Goal: Task Accomplishment & Management: Manage account settings

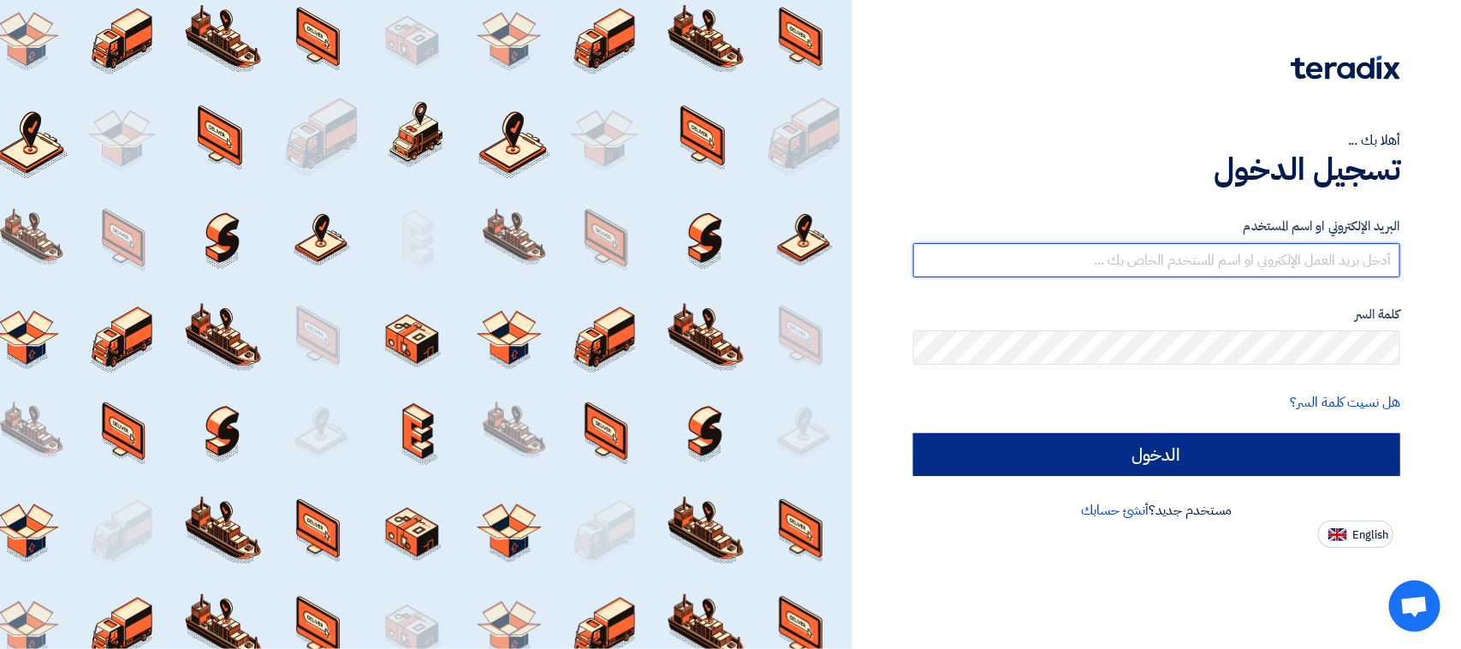
type input "[PERSON_NAME][EMAIL_ADDRESS][DOMAIN_NAME]"
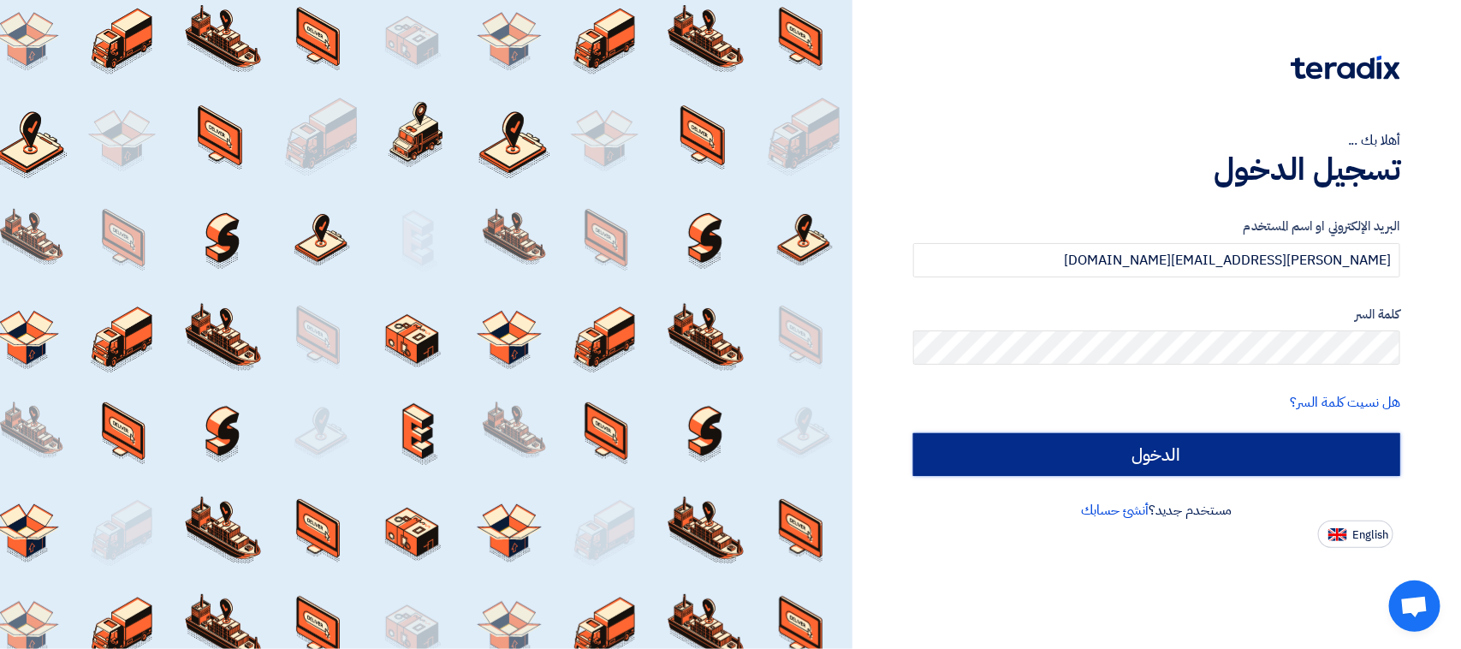
click at [980, 460] on input "الدخول" at bounding box center [1156, 454] width 487 height 43
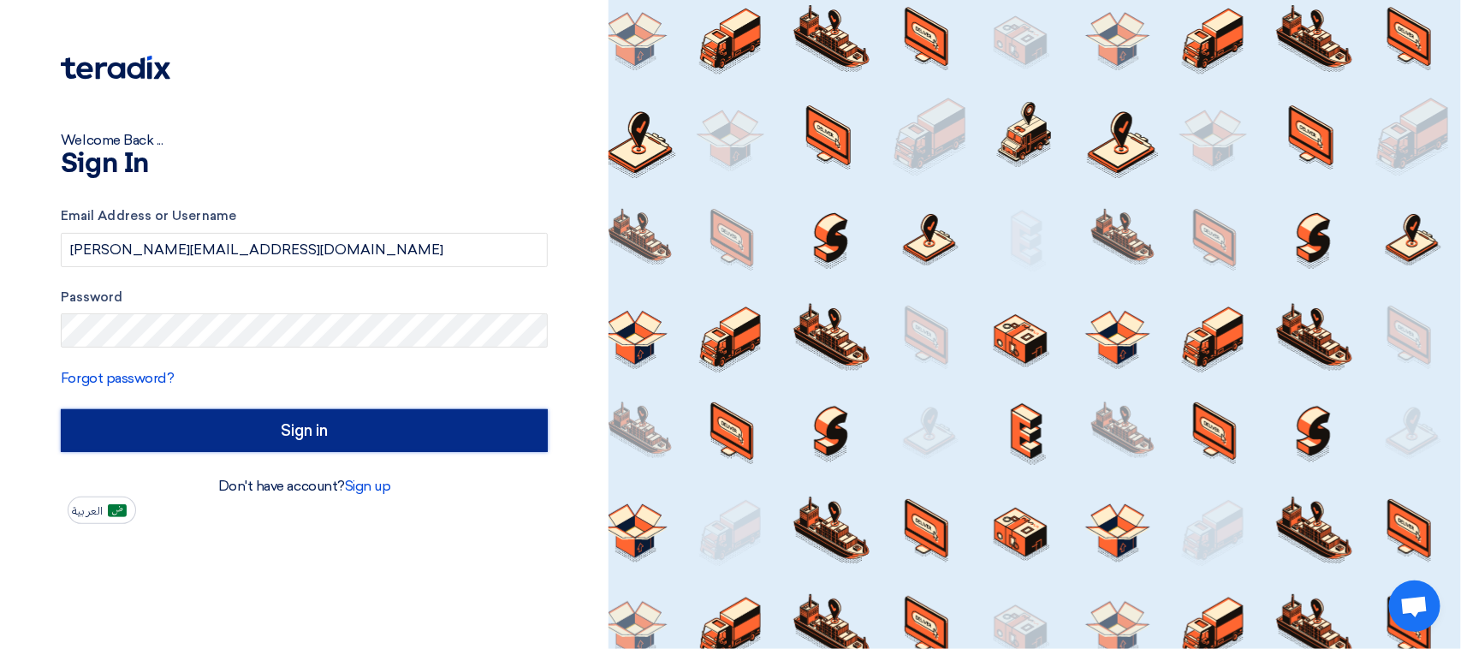
type input "Sign in"
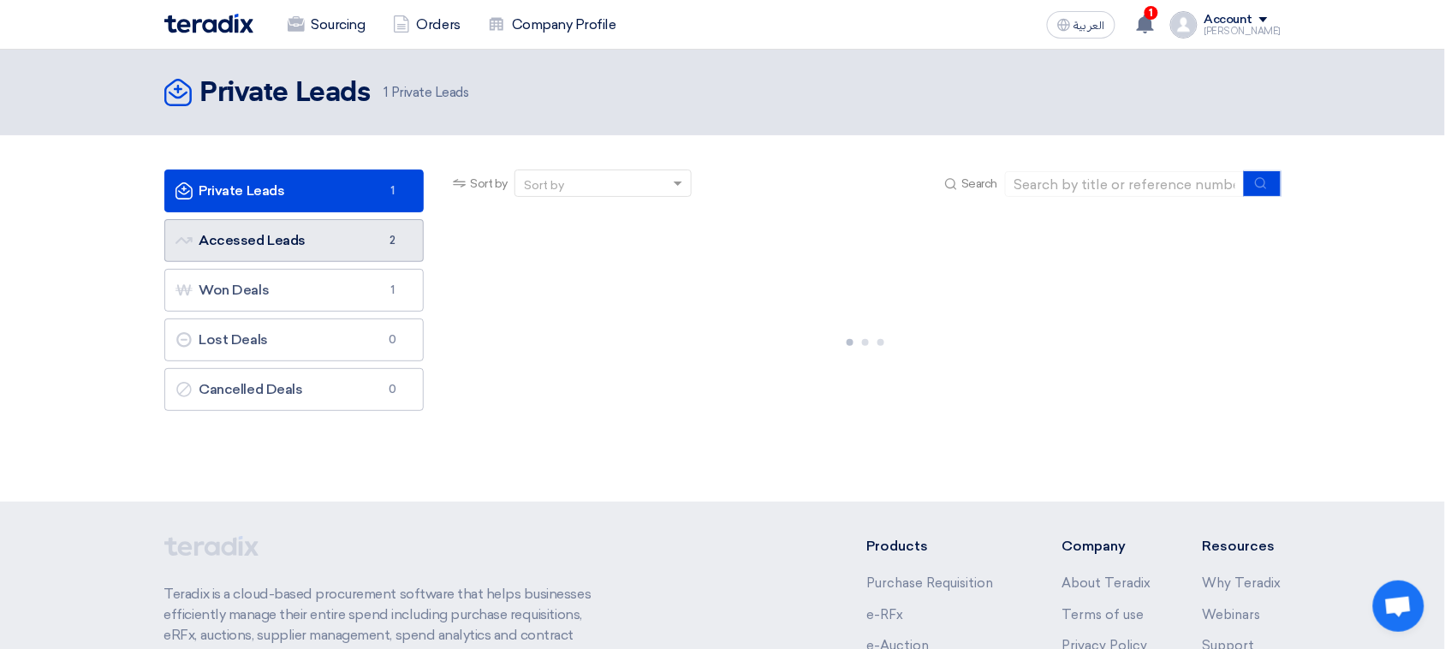
click at [318, 241] on link "Accessed Leads Accessed Leads 2" at bounding box center [294, 240] width 260 height 43
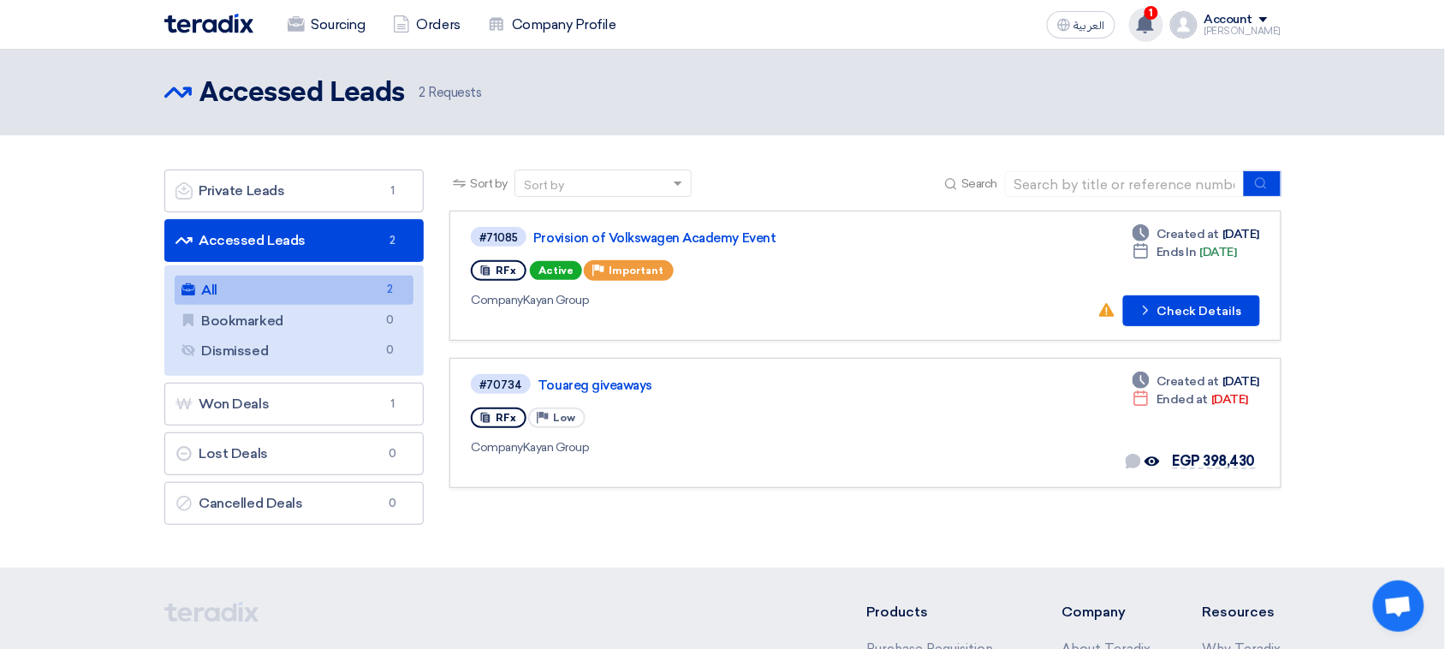
click at [1153, 21] on icon at bounding box center [1145, 24] width 19 height 19
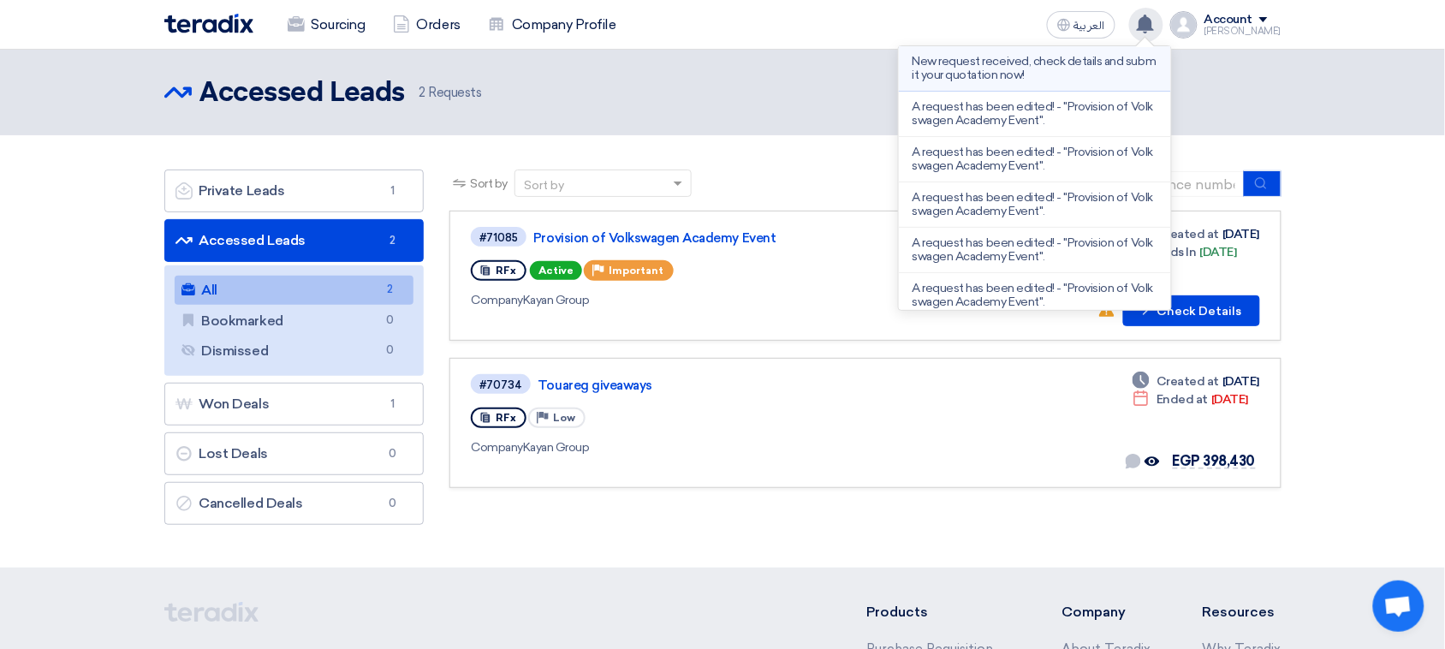
click at [1054, 71] on p "New request received, check details and submit your quotation now!" at bounding box center [1034, 68] width 245 height 27
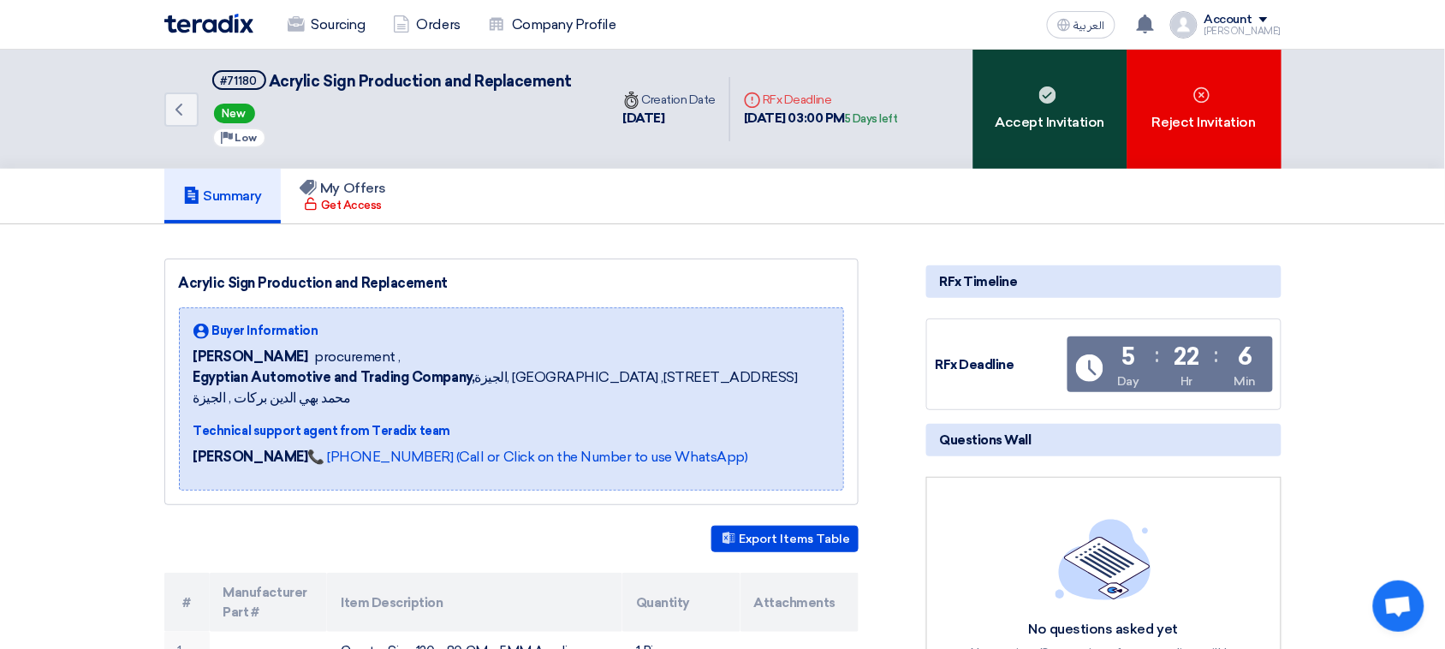
click at [1091, 78] on div "Accept Invitation" at bounding box center [1050, 109] width 154 height 119
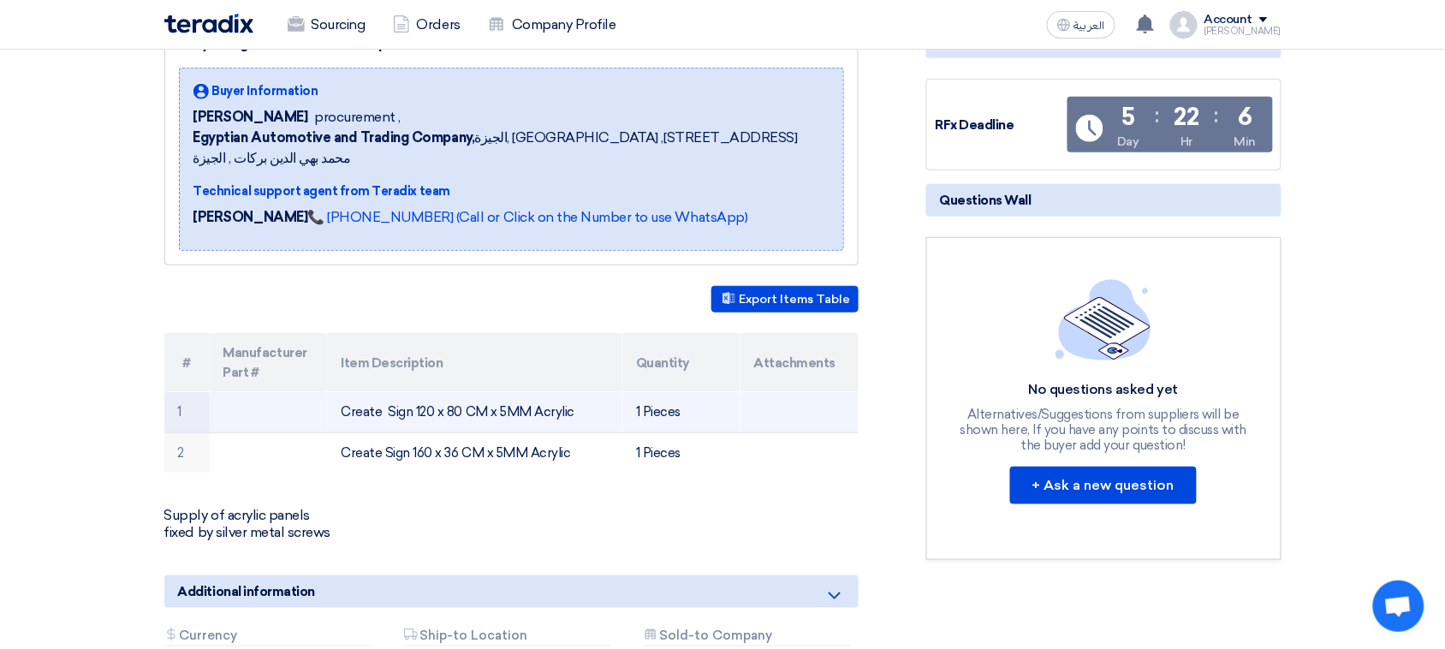
scroll to position [272, 0]
